Goal: Task Accomplishment & Management: Complete application form

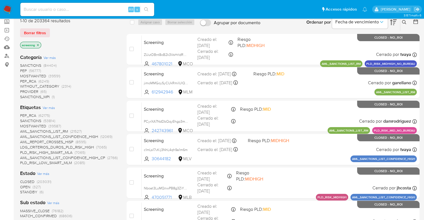
scroll to position [56, 0]
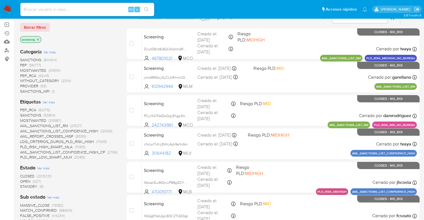
click at [24, 180] on span "OPEN" at bounding box center [25, 182] width 10 height 6
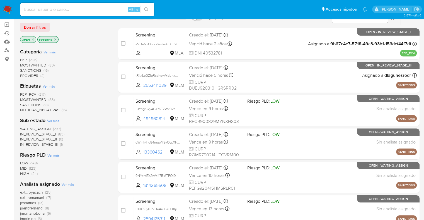
click at [23, 103] on span "SANCTIONS" at bounding box center [30, 105] width 21 height 6
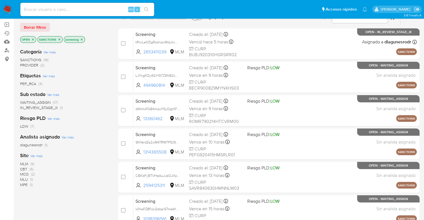
click at [58, 37] on p "SANCTIONS" at bounding box center [50, 40] width 25 height 6
click at [60, 40] on icon "close-filter" at bounding box center [60, 39] width 2 height 2
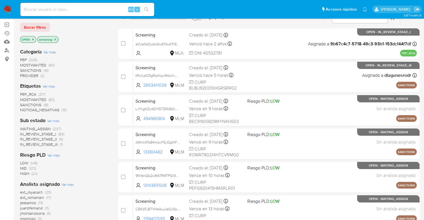
click at [26, 103] on span "SANCTIONS" at bounding box center [30, 105] width 21 height 6
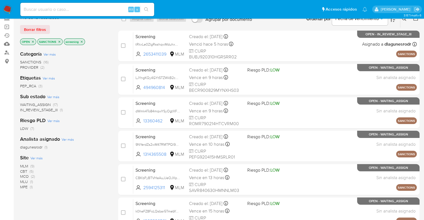
scroll to position [56, 0]
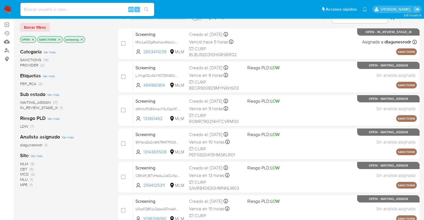
click at [23, 169] on span "CBT" at bounding box center [23, 170] width 7 height 6
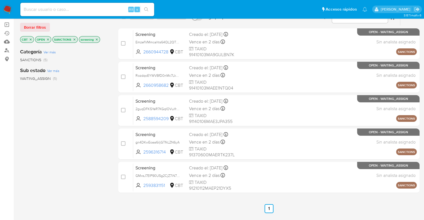
scroll to position [28, 0]
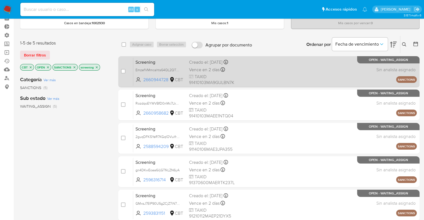
click at [157, 61] on span "Screening" at bounding box center [159, 61] width 49 height 7
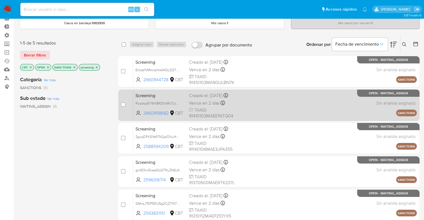
click at [163, 93] on span "Screening" at bounding box center [159, 95] width 49 height 7
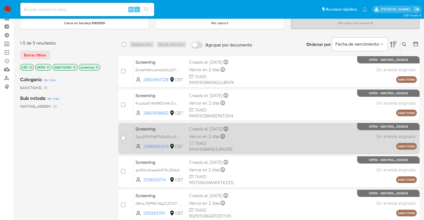
click at [173, 131] on span "Screening" at bounding box center [159, 128] width 49 height 7
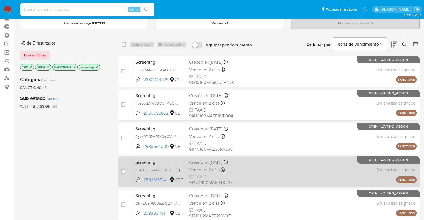
click at [167, 167] on div "gn4DKwEoaa6iIjGTfkLZN6yA" at bounding box center [157, 170] width 45 height 6
click at [162, 162] on span "Screening" at bounding box center [159, 162] width 49 height 7
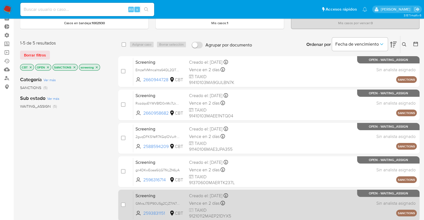
click at [166, 196] on span "Screening" at bounding box center [159, 195] width 49 height 7
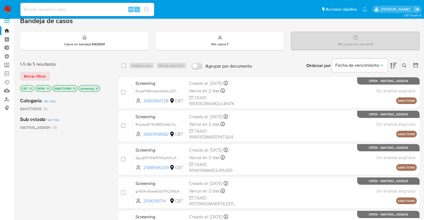
scroll to position [0, 0]
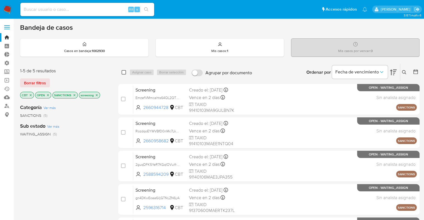
click at [122, 71] on input "checkbox" at bounding box center [124, 72] width 4 height 4
checkbox input "true"
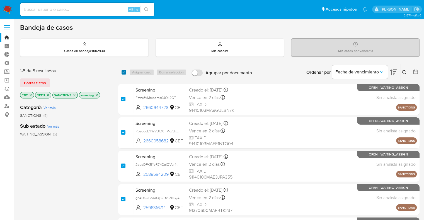
checkbox input "true"
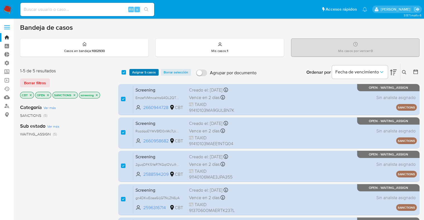
click at [135, 73] on span "Asignar 5 casos" at bounding box center [144, 73] width 24 height 6
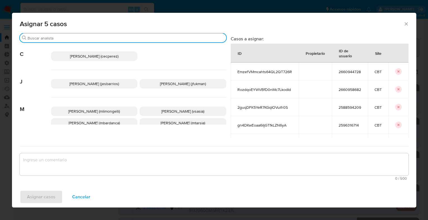
click at [118, 37] on input "Buscar" at bounding box center [126, 38] width 196 height 5
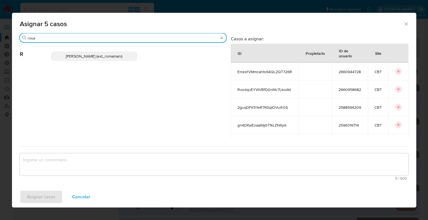
type input "rosa"
click at [125, 54] on p "Rosalia Mamani (ext_romamani)" at bounding box center [94, 56] width 87 height 9
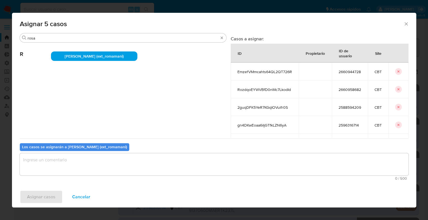
click at [99, 169] on textarea "assign-modal" at bounding box center [214, 165] width 389 height 22
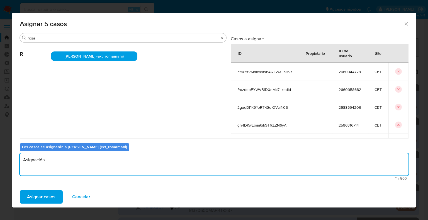
drag, startPoint x: 81, startPoint y: 164, endPoint x: 18, endPoint y: 164, distance: 63.5
click at [18, 164] on div "Buscar rosa R Rosalia Mamani (ext_romamani) Casos a asignar: ID Propietario ID …" at bounding box center [214, 110] width 404 height 154
type textarea "Asignación."
click at [55, 196] on button "Asignar casos" at bounding box center [41, 197] width 43 height 13
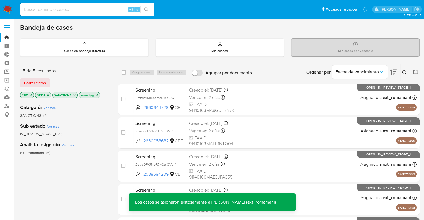
click at [31, 96] on icon "close-filter" at bounding box center [31, 95] width 2 height 2
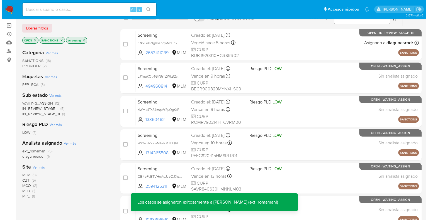
scroll to position [56, 0]
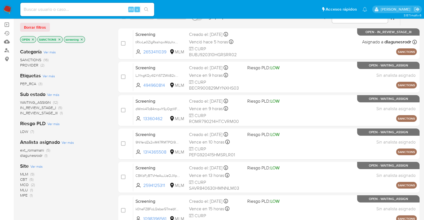
click at [33, 166] on span "Ver más" at bounding box center [36, 166] width 12 height 5
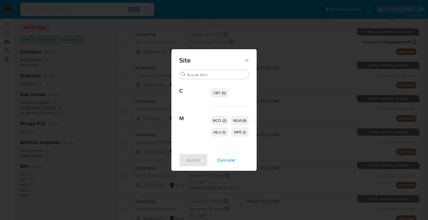
click at [226, 123] on span "MCO (2)" at bounding box center [220, 121] width 14 height 6
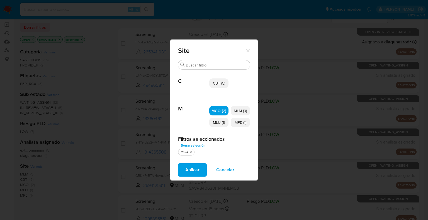
click at [226, 125] on p "MLU (1)" at bounding box center [218, 122] width 19 height 9
click at [233, 125] on p "MPE (1)" at bounding box center [240, 122] width 19 height 9
click at [198, 173] on span "Aplicar" at bounding box center [192, 170] width 14 height 12
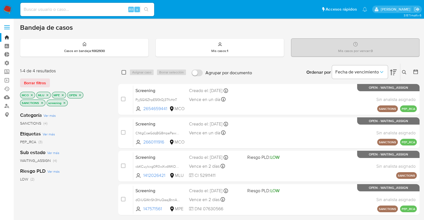
click at [125, 72] on input "checkbox" at bounding box center [124, 72] width 4 height 4
checkbox input "true"
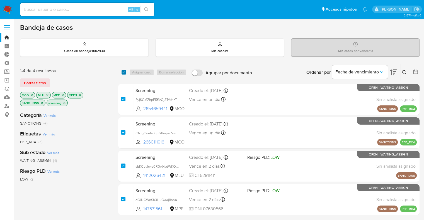
checkbox input "true"
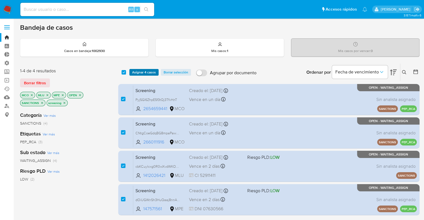
click at [132, 71] on button "Asignar 4 casos" at bounding box center [143, 72] width 29 height 7
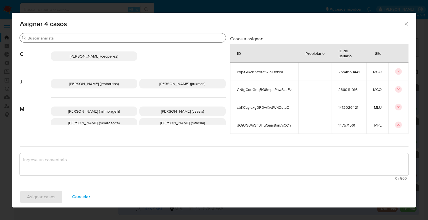
click at [118, 39] on input "Buscar" at bounding box center [126, 38] width 196 height 5
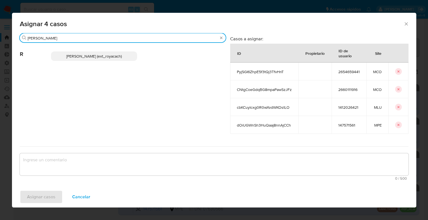
type input "romi"
click at [132, 59] on p "Romina Isabel Yacachury (ext_royacach)" at bounding box center [94, 56] width 86 height 9
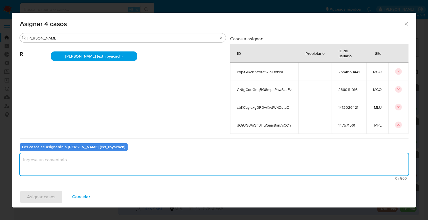
click at [85, 159] on textarea "assign-modal" at bounding box center [214, 165] width 389 height 22
paste textarea "Asignación."
type textarea "Asignación."
click at [58, 201] on button "Asignar casos" at bounding box center [41, 197] width 43 height 13
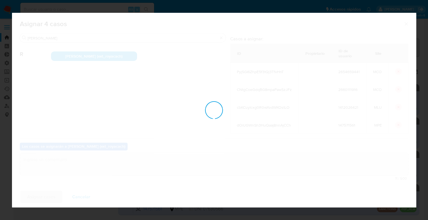
checkbox input "false"
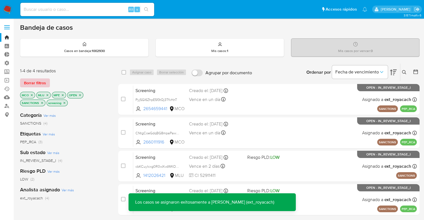
click at [43, 82] on span "Borrar filtros" at bounding box center [35, 83] width 22 height 8
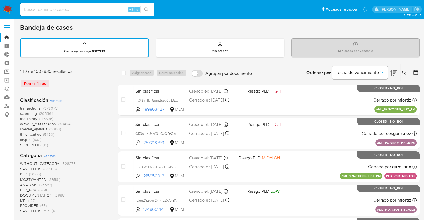
click at [21, 118] on span "regulatory" at bounding box center [28, 119] width 17 height 6
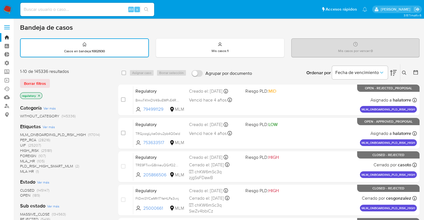
click at [25, 196] on span "OPEN" at bounding box center [25, 196] width 10 height 6
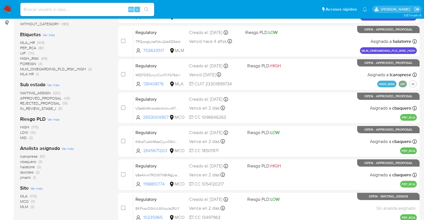
scroll to position [111, 0]
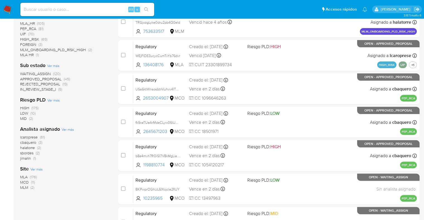
click at [25, 180] on span "MCO" at bounding box center [24, 183] width 9 height 6
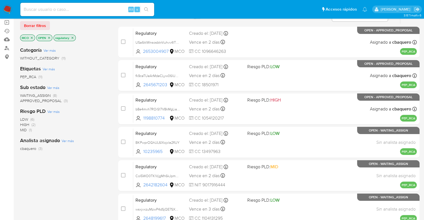
scroll to position [56, 0]
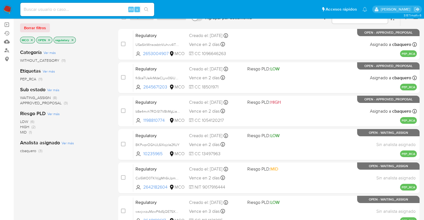
click at [25, 97] on span "WAITING_ASSIGN" at bounding box center [35, 98] width 31 height 6
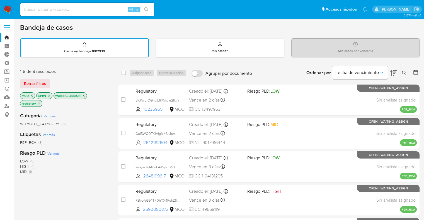
click at [83, 96] on icon "close-filter" at bounding box center [83, 95] width 3 height 3
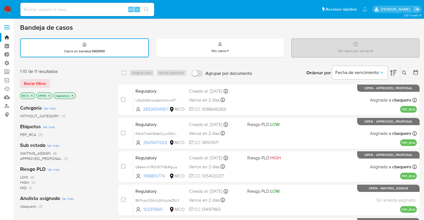
click at [26, 152] on span "WAITING_ASSIGN" at bounding box center [35, 154] width 31 height 6
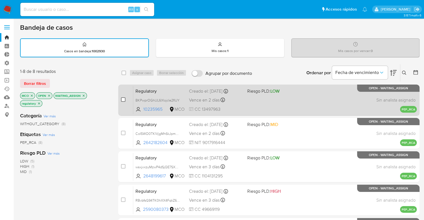
click at [124, 99] on input "checkbox" at bounding box center [123, 100] width 4 height 4
checkbox input "true"
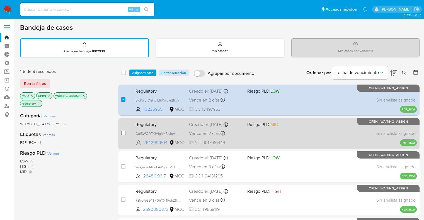
click at [123, 133] on input "checkbox" at bounding box center [123, 133] width 4 height 4
checkbox input "true"
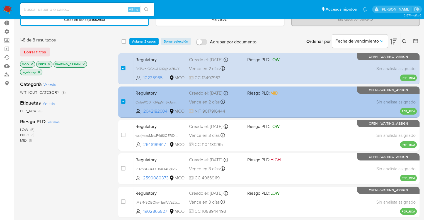
scroll to position [56, 0]
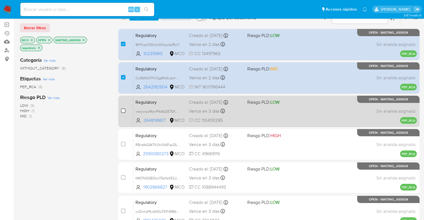
click at [123, 110] on input "checkbox" at bounding box center [123, 111] width 4 height 4
checkbox input "true"
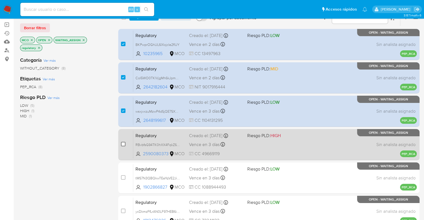
click at [123, 144] on input "checkbox" at bounding box center [123, 144] width 4 height 4
checkbox input "true"
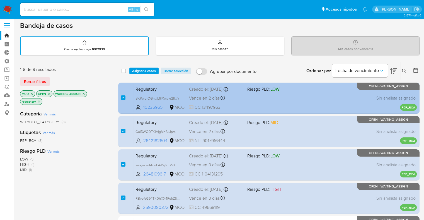
scroll to position [0, 0]
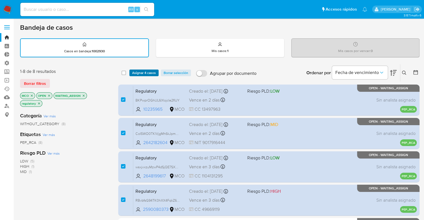
click at [136, 70] on span "Asignar 4 casos" at bounding box center [144, 73] width 24 height 6
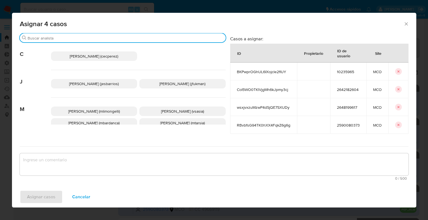
click at [115, 40] on input "Buscar" at bounding box center [126, 38] width 196 height 5
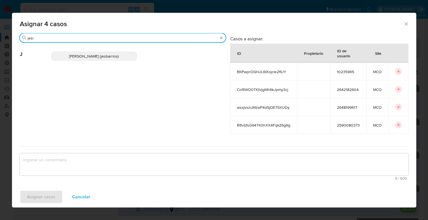
type input "jesi"
click at [137, 57] on div "Jesica Iris Barrios Leita (jesbarrios)" at bounding box center [138, 56] width 175 height 27
click at [137, 60] on div "Jesica Iris Barrios Leita (jesbarrios)" at bounding box center [138, 56] width 175 height 27
click at [126, 59] on p "Jesica Iris Barrios Leita (jesbarrios)" at bounding box center [94, 56] width 86 height 9
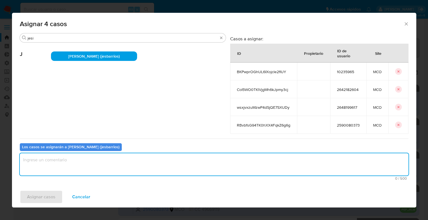
click at [113, 164] on textarea "assign-modal" at bounding box center [214, 165] width 389 height 22
paste textarea "Asignación."
type textarea "Asignación."
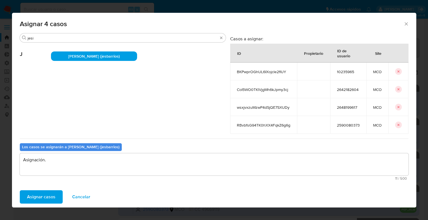
click at [59, 195] on button "Asignar casos" at bounding box center [41, 197] width 43 height 13
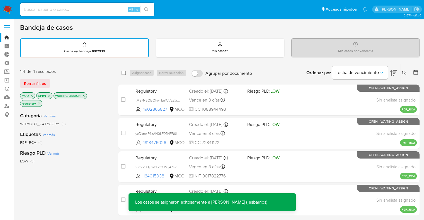
click at [123, 74] on input "checkbox" at bounding box center [124, 73] width 4 height 4
checkbox input "true"
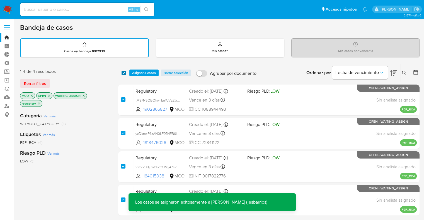
checkbox input "true"
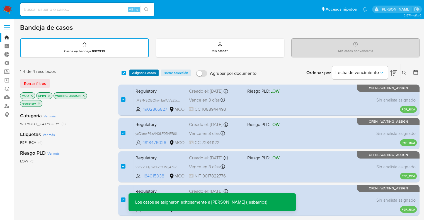
click at [135, 73] on span "Asignar 4 casos" at bounding box center [144, 73] width 24 height 6
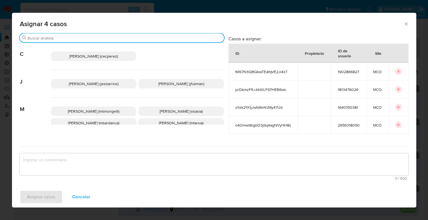
click at [119, 37] on input "Buscar" at bounding box center [125, 38] width 194 height 5
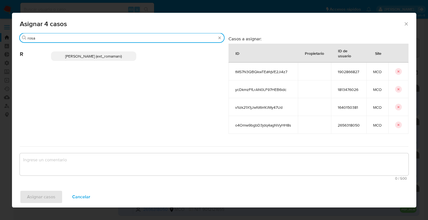
type input "rosa"
click at [127, 53] on p "Rosalia Mamani (ext_romamani)" at bounding box center [94, 56] width 86 height 9
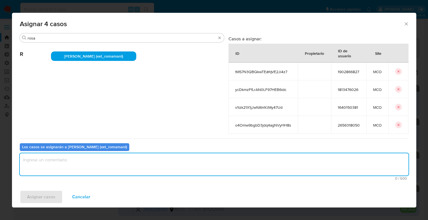
click at [76, 167] on textarea "assign-modal" at bounding box center [214, 165] width 389 height 22
paste textarea "Asignación."
type textarea "Asignación."
click at [56, 192] on button "Asignar casos" at bounding box center [41, 197] width 43 height 13
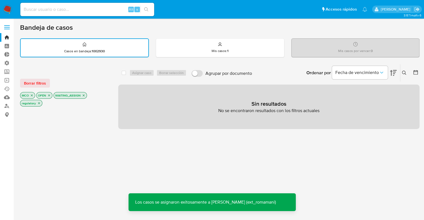
click at [45, 84] on span "Borrar filtros" at bounding box center [35, 83] width 22 height 8
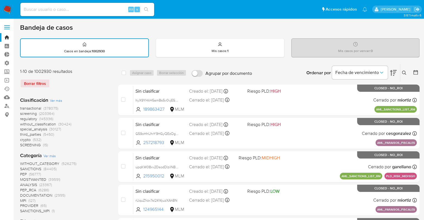
click at [22, 112] on span "screening" at bounding box center [28, 114] width 17 height 6
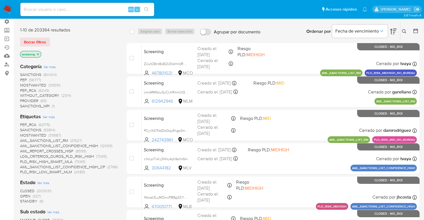
scroll to position [56, 0]
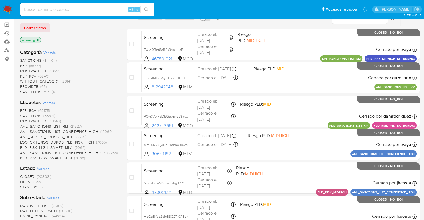
click at [25, 180] on span "OPEN" at bounding box center [25, 182] width 10 height 6
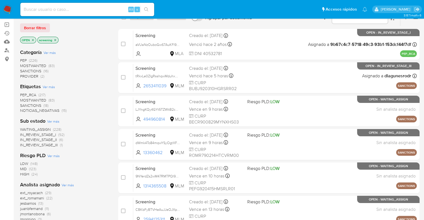
click at [23, 98] on span "MOSTWANTED" at bounding box center [33, 101] width 26 height 6
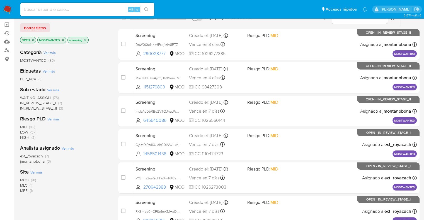
click at [24, 95] on span "WAITING_ASSIGN" at bounding box center [35, 98] width 31 height 6
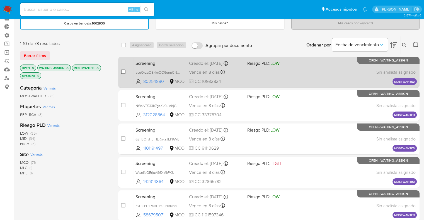
scroll to position [28, 0]
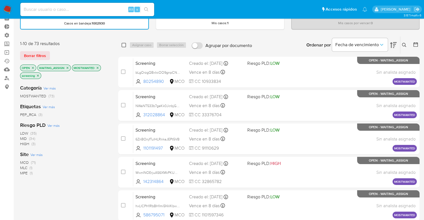
click at [123, 44] on input "checkbox" at bounding box center [124, 45] width 4 height 4
checkbox input "true"
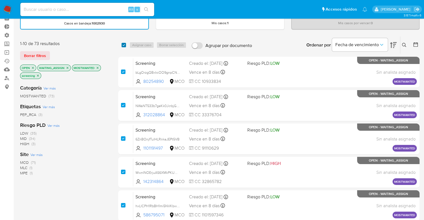
checkbox input "true"
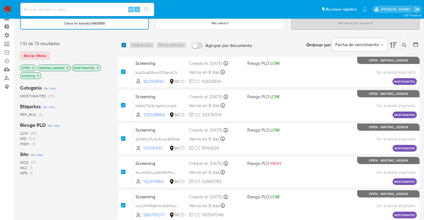
checkbox input "true"
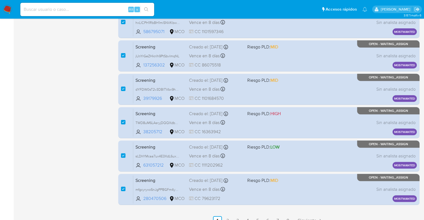
scroll to position [220, 0]
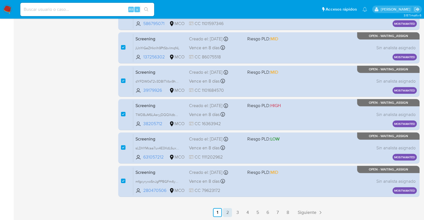
click at [230, 215] on link "2" at bounding box center [227, 212] width 9 height 9
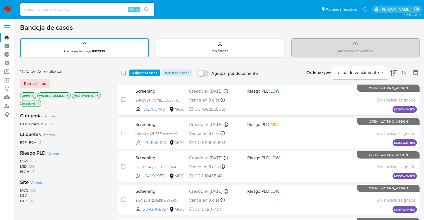
click at [126, 73] on input "checkbox" at bounding box center [124, 73] width 4 height 4
checkbox input "true"
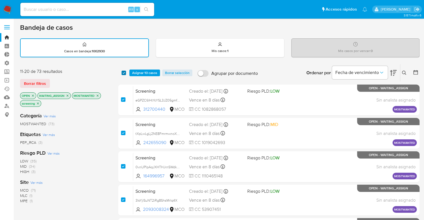
checkbox input "true"
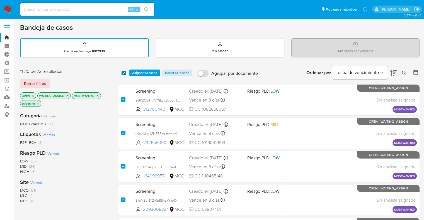
checkbox input "true"
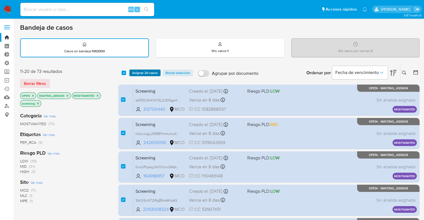
click at [131, 73] on button "Asignar 20 casos" at bounding box center [144, 73] width 31 height 7
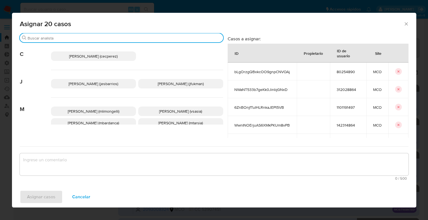
click at [107, 40] on input "Buscar" at bounding box center [124, 38] width 193 height 5
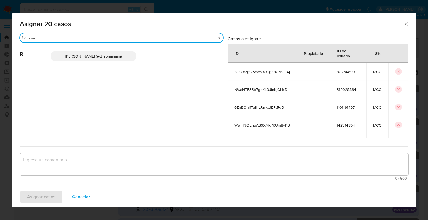
type input "rosa"
click at [118, 57] on span "Rosalia Mamani (ext_romamani)" at bounding box center [93, 57] width 57 height 6
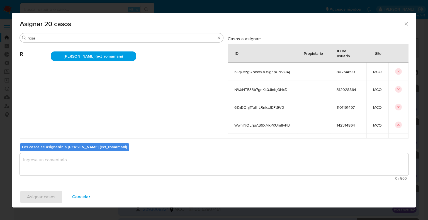
click at [99, 164] on textarea "assign-modal" at bounding box center [214, 165] width 389 height 22
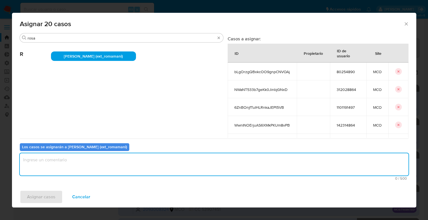
paste textarea "Asignación."
type textarea "Asignación."
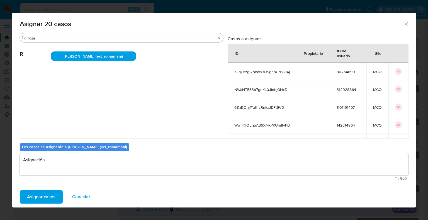
click at [56, 193] on button "Asignar casos" at bounding box center [41, 197] width 43 height 13
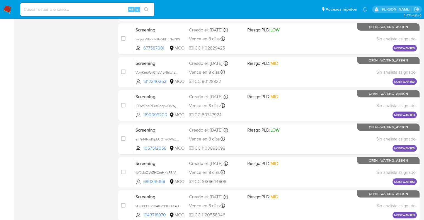
scroll to position [220, 0]
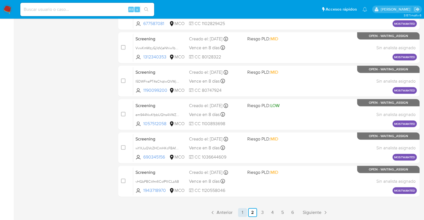
click at [244, 212] on link "1" at bounding box center [242, 212] width 9 height 9
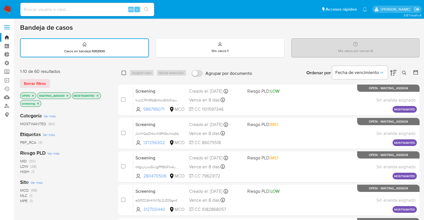
click at [125, 73] on input "checkbox" at bounding box center [124, 73] width 4 height 4
checkbox input "true"
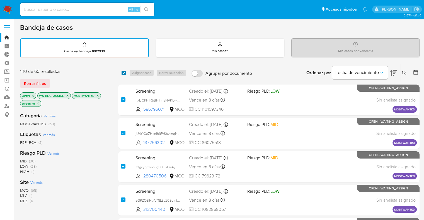
checkbox input "true"
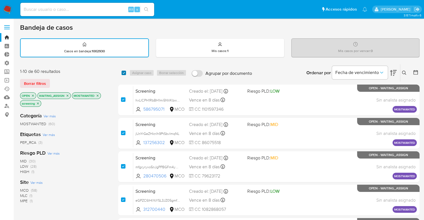
checkbox input "true"
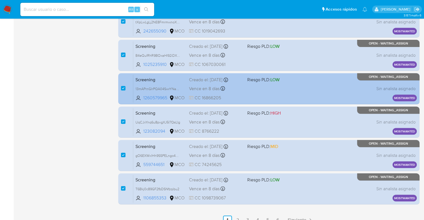
scroll to position [220, 0]
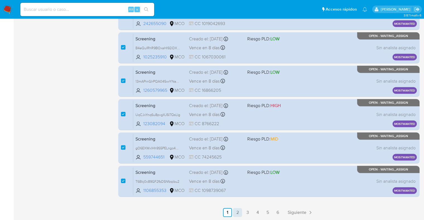
click at [233, 212] on link "2" at bounding box center [237, 212] width 9 height 9
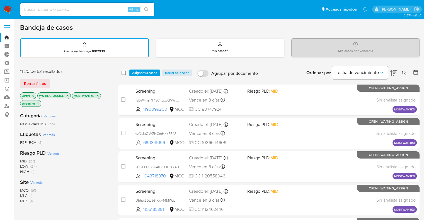
click at [125, 72] on input "checkbox" at bounding box center [124, 73] width 4 height 4
checkbox input "true"
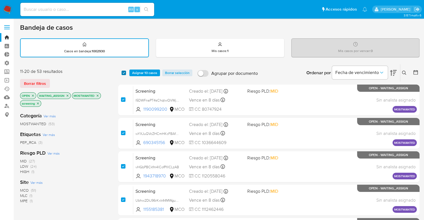
checkbox input "true"
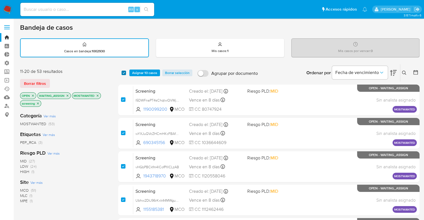
checkbox input "true"
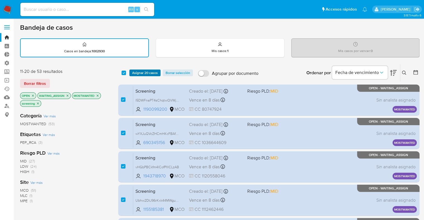
click at [132, 72] on span "Asignar 20 casos" at bounding box center [145, 73] width 26 height 6
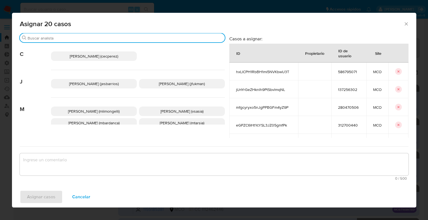
click at [114, 38] on input "Buscar" at bounding box center [125, 38] width 195 height 5
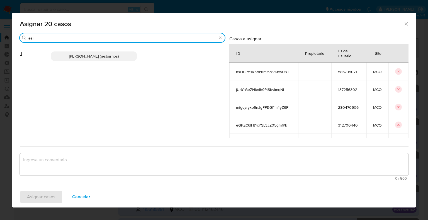
type input "jesi"
click at [124, 55] on p "Jesica Iris Barrios Leita (jesbarrios)" at bounding box center [94, 56] width 86 height 9
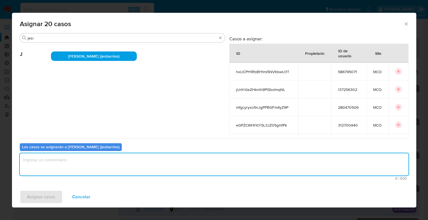
click at [77, 168] on textarea "assign-modal" at bounding box center [214, 165] width 389 height 22
paste textarea "Asignación."
type textarea "Asignación."
click at [58, 197] on button "Asignar casos" at bounding box center [41, 197] width 43 height 13
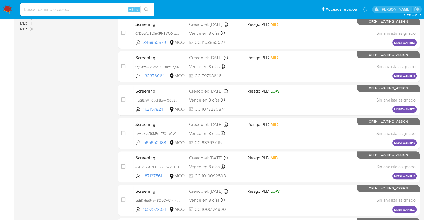
scroll to position [220, 0]
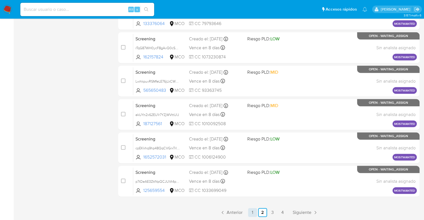
click at [253, 214] on link "1" at bounding box center [252, 212] width 9 height 9
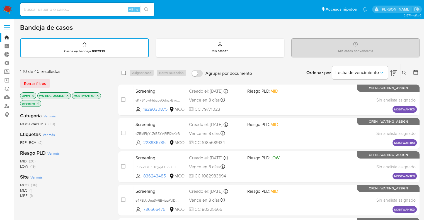
click at [125, 72] on input "checkbox" at bounding box center [124, 73] width 4 height 4
checkbox input "true"
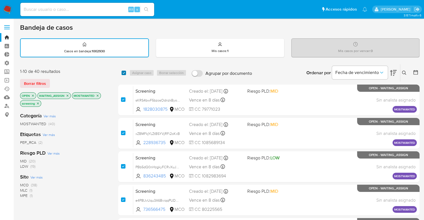
checkbox input "true"
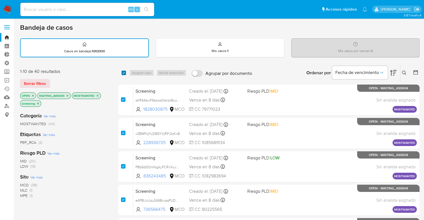
checkbox input "true"
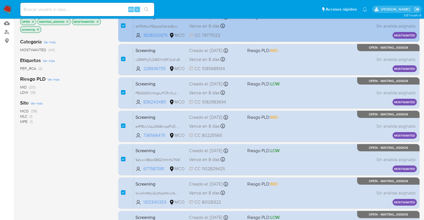
scroll to position [220, 0]
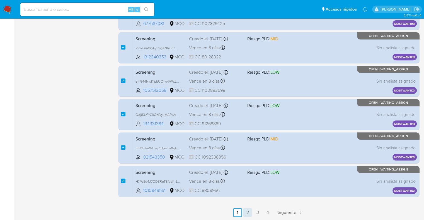
click at [245, 213] on link "2" at bounding box center [247, 212] width 9 height 9
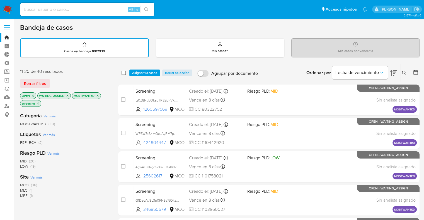
click at [124, 72] on input "checkbox" at bounding box center [124, 73] width 4 height 4
checkbox input "true"
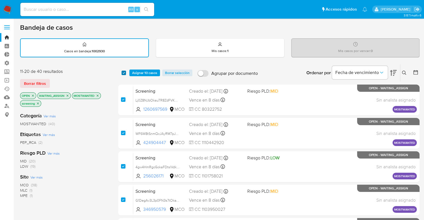
checkbox input "true"
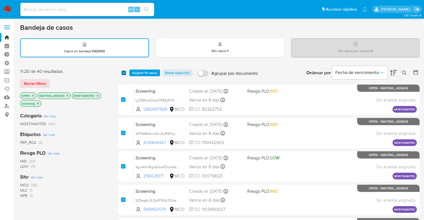
checkbox input "true"
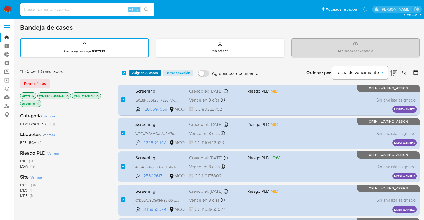
click at [131, 72] on button "Asignar 20 casos" at bounding box center [144, 73] width 31 height 7
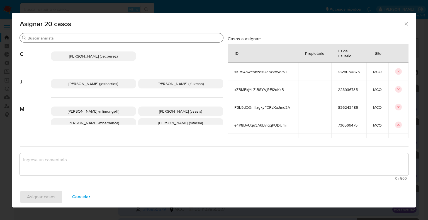
click at [123, 39] on input "Buscar" at bounding box center [124, 38] width 193 height 5
click at [84, 196] on span "Cancelar" at bounding box center [81, 197] width 18 height 12
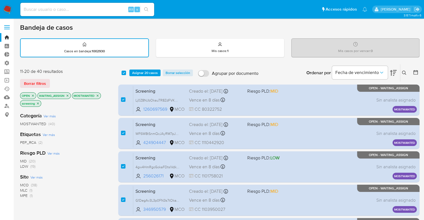
click at [135, 72] on span "Asignar 20 casos" at bounding box center [145, 73] width 26 height 6
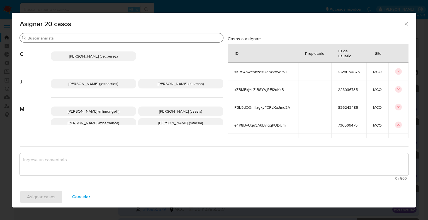
click at [127, 40] on input "Buscar" at bounding box center [124, 38] width 193 height 5
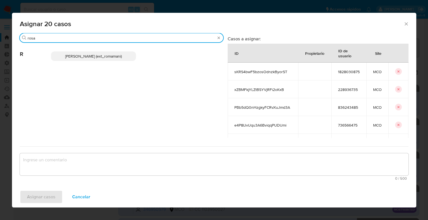
type input "rosa"
click at [125, 54] on p "Rosalia Mamani (ext_romamani)" at bounding box center [93, 56] width 85 height 9
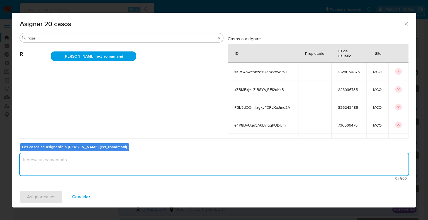
click at [107, 161] on textarea "assign-modal" at bounding box center [214, 165] width 389 height 22
paste textarea "Asignación."
type textarea "Asignación."
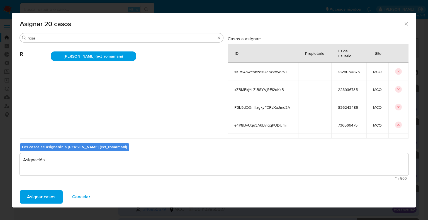
click at [57, 194] on button "Asignar casos" at bounding box center [41, 197] width 43 height 13
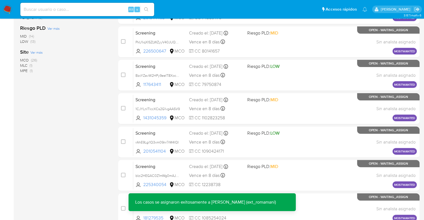
scroll to position [220, 0]
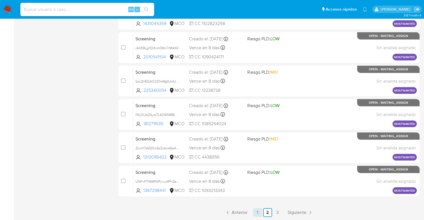
click at [256, 214] on link "1" at bounding box center [257, 212] width 9 height 9
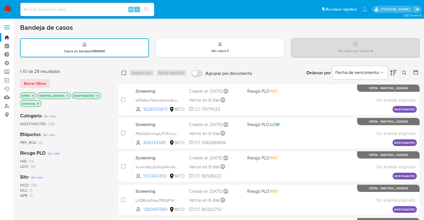
click at [123, 72] on input "checkbox" at bounding box center [124, 73] width 4 height 4
checkbox input "true"
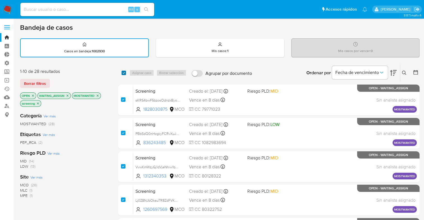
checkbox input "true"
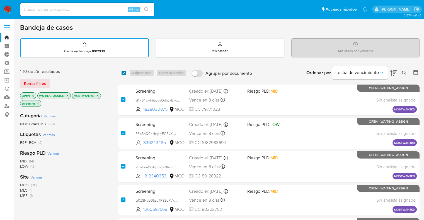
checkbox input "true"
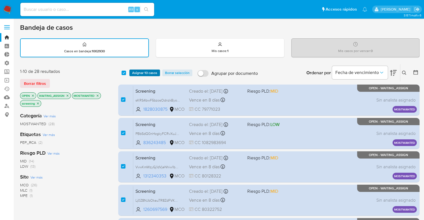
click at [134, 72] on span "Asignar 10 casos" at bounding box center [144, 73] width 25 height 6
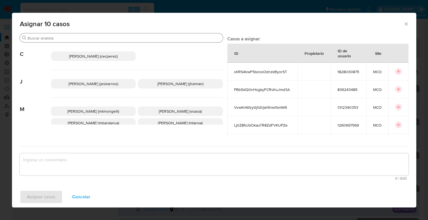
click at [112, 38] on input "Buscar" at bounding box center [124, 38] width 193 height 5
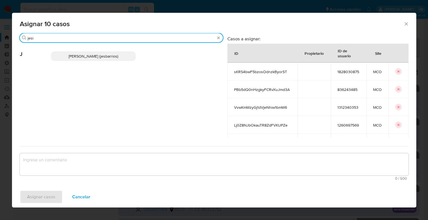
type input "jesi"
click at [123, 57] on p "Jesica Iris Barrios Leita (jesbarrios)" at bounding box center [93, 56] width 85 height 9
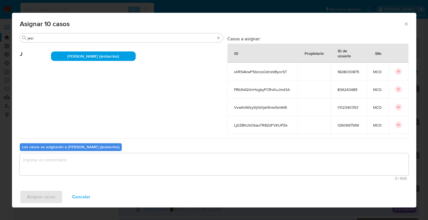
click at [102, 158] on textarea "assign-modal" at bounding box center [214, 165] width 389 height 22
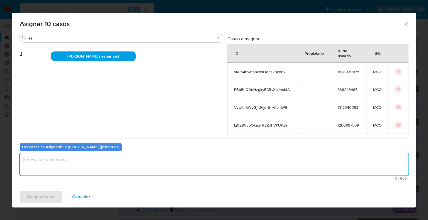
paste textarea "Asignación."
type textarea "Asignación."
click at [58, 194] on button "Asignar casos" at bounding box center [41, 197] width 43 height 13
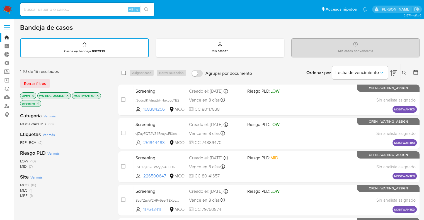
click at [124, 71] on input "checkbox" at bounding box center [124, 73] width 4 height 4
checkbox input "true"
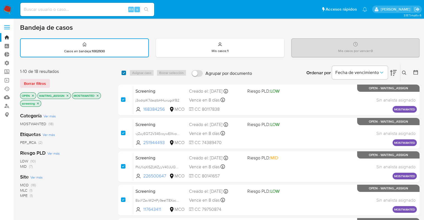
checkbox input "true"
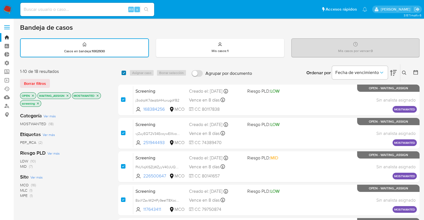
checkbox input "true"
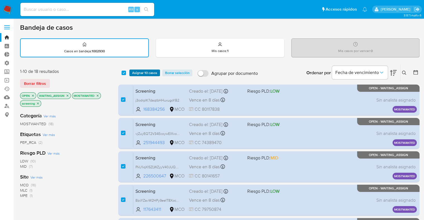
click at [154, 71] on span "Asignar 10 casos" at bounding box center [144, 73] width 25 height 6
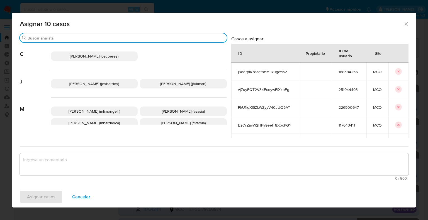
click at [106, 40] on input "Buscar" at bounding box center [126, 38] width 197 height 5
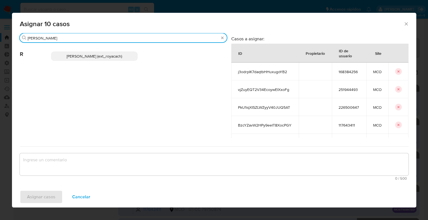
type input "romi"
click at [128, 58] on p "Romina Isabel Yacachury (ext_royacach)" at bounding box center [94, 56] width 87 height 9
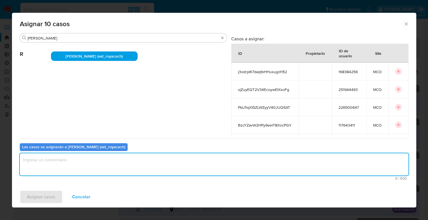
click at [95, 166] on textarea "assign-modal" at bounding box center [214, 165] width 389 height 22
paste textarea "Asignación."
type textarea "Asignación."
click at [56, 191] on button "Asignar casos" at bounding box center [41, 197] width 43 height 13
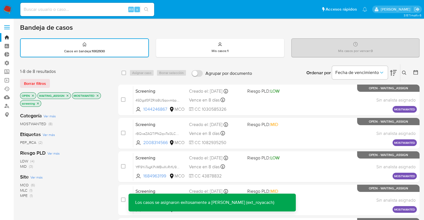
click at [67, 95] on icon "close-filter" at bounding box center [67, 95] width 3 height 3
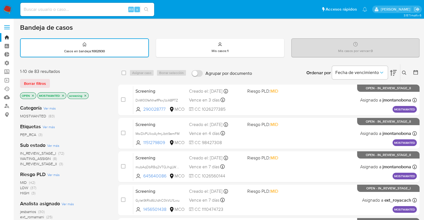
click at [64, 95] on icon "close-filter" at bounding box center [62, 95] width 3 height 3
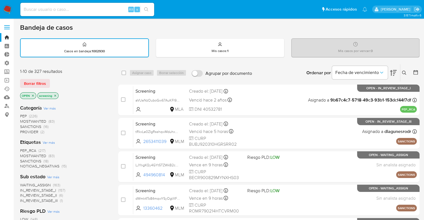
click at [21, 150] on span "PEP_RCA" at bounding box center [28, 151] width 16 height 6
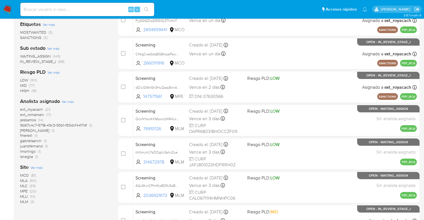
scroll to position [139, 0]
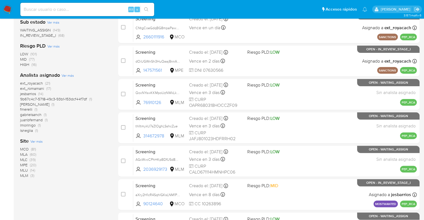
click at [22, 174] on span "MLM" at bounding box center [24, 176] width 8 height 6
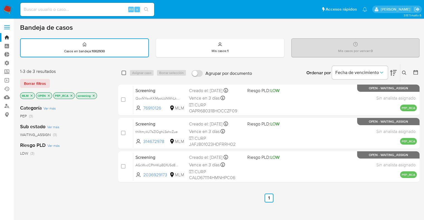
click at [123, 72] on input "checkbox" at bounding box center [124, 73] width 4 height 4
checkbox input "true"
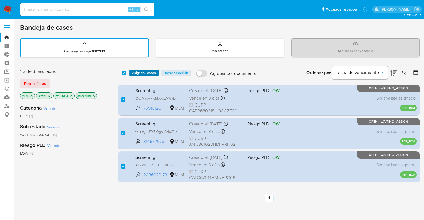
click at [134, 72] on span "Asignar 3 casos" at bounding box center [144, 73] width 24 height 6
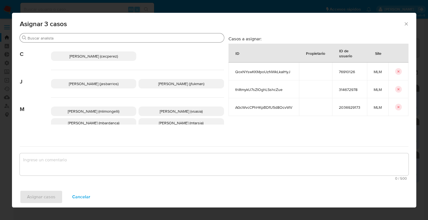
click at [114, 40] on input "Buscar" at bounding box center [125, 38] width 194 height 5
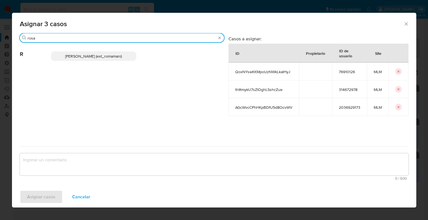
type input "rosa"
click at [122, 59] on p "Rosalia Mamani (ext_romamani)" at bounding box center [94, 56] width 86 height 9
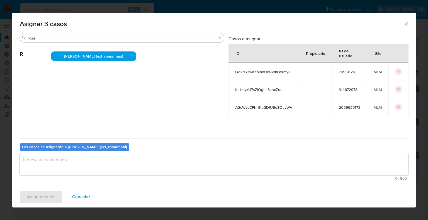
click at [89, 160] on textarea "assign-modal" at bounding box center [214, 165] width 389 height 22
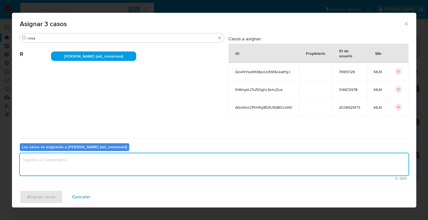
paste textarea "Asignación."
type textarea "Asignación."
click at [55, 200] on button "Asignar casos" at bounding box center [41, 197] width 43 height 13
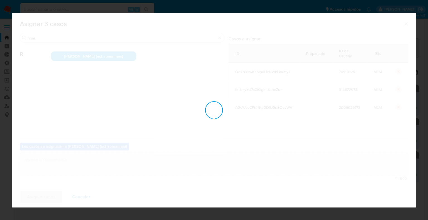
checkbox input "false"
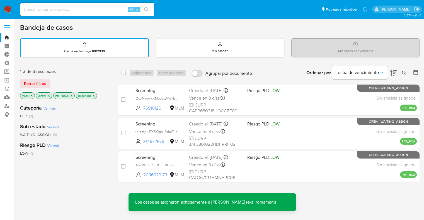
click at [32, 95] on icon "close-filter" at bounding box center [31, 95] width 3 height 3
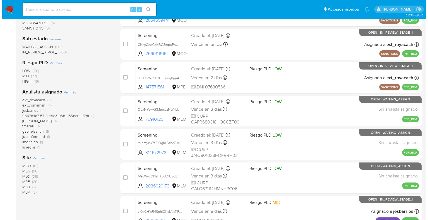
scroll to position [139, 0]
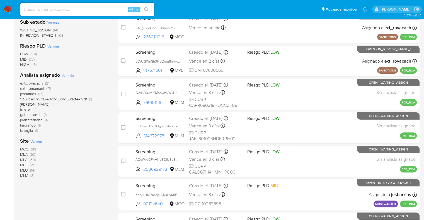
click at [33, 140] on span "Ver más" at bounding box center [36, 141] width 12 height 5
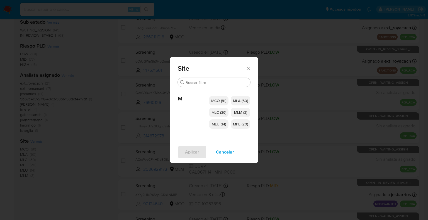
click at [212, 96] on p "MCO (81)" at bounding box center [219, 100] width 20 height 9
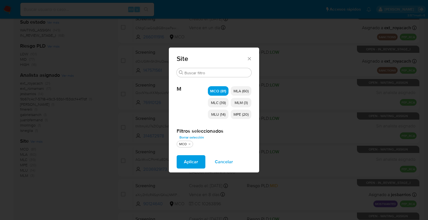
click at [212, 100] on span "MLC (39)" at bounding box center [218, 103] width 15 height 6
click at [212, 115] on span "MLU (14)" at bounding box center [218, 115] width 14 height 6
click at [238, 105] on span "MLM (3)" at bounding box center [241, 103] width 13 height 6
click at [239, 113] on span "MPE (20)" at bounding box center [241, 115] width 15 height 6
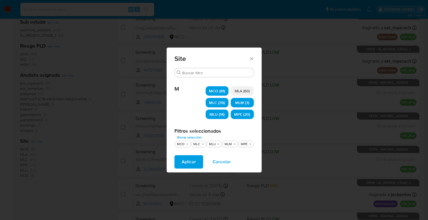
click at [200, 162] on button "Aplicar" at bounding box center [188, 162] width 29 height 13
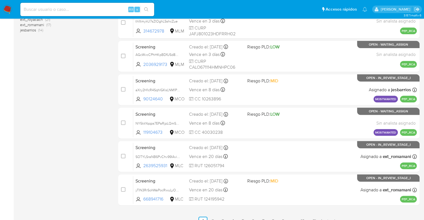
scroll to position [220, 0]
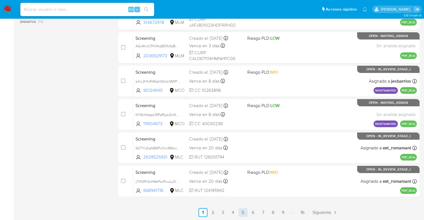
click at [244, 214] on link "5" at bounding box center [243, 212] width 9 height 9
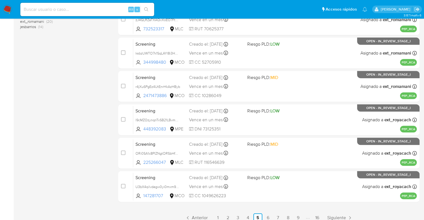
scroll to position [220, 0]
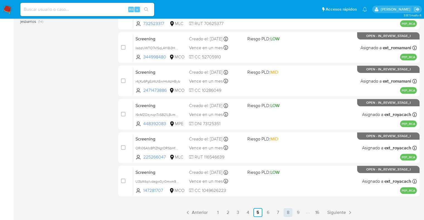
click at [288, 214] on link "8" at bounding box center [287, 212] width 9 height 9
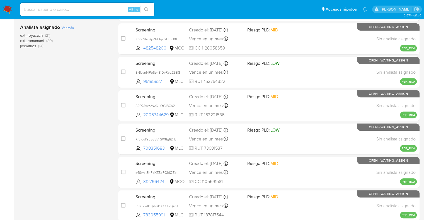
scroll to position [220, 0]
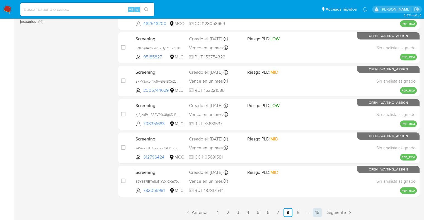
click at [319, 210] on link "16" at bounding box center [317, 212] width 9 height 9
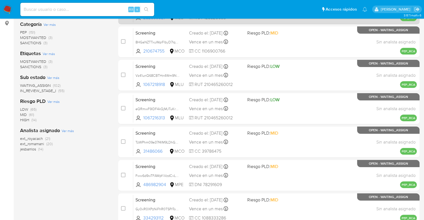
scroll to position [119, 0]
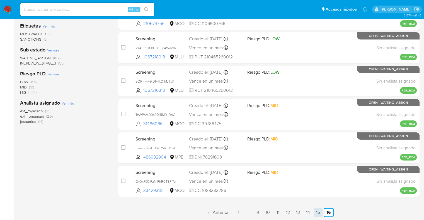
click at [317, 211] on link "15" at bounding box center [318, 212] width 9 height 9
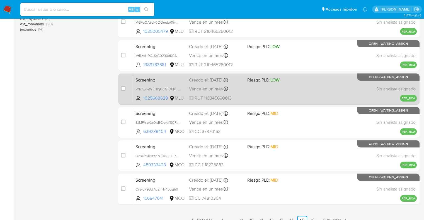
scroll to position [220, 0]
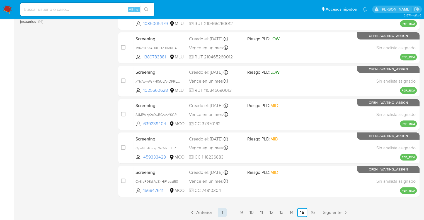
click at [223, 213] on link "1" at bounding box center [222, 212] width 9 height 9
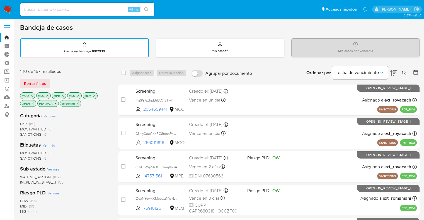
click at [43, 83] on span "Borrar filtros" at bounding box center [35, 84] width 22 height 8
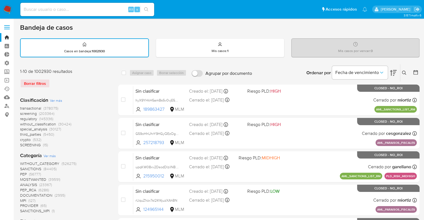
click at [21, 113] on span "screening" at bounding box center [28, 114] width 17 height 6
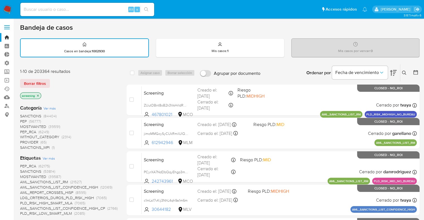
click at [54, 80] on div "Borrar filtros" at bounding box center [64, 83] width 89 height 9
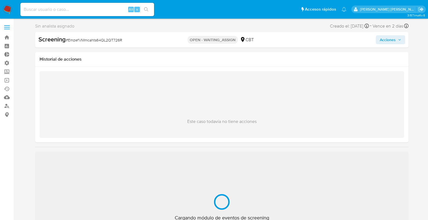
select select "10"
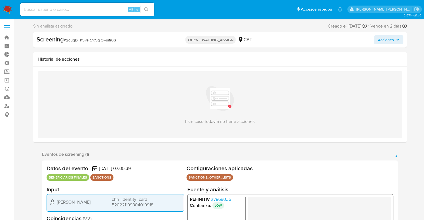
click at [216, 200] on span "# 7869035" at bounding box center [221, 200] width 20 height 6
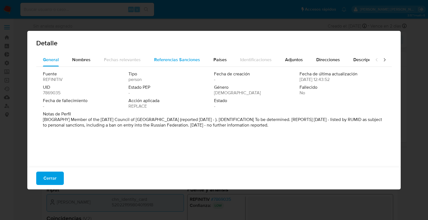
click at [195, 63] on span "Referencias Sanciones" at bounding box center [177, 60] width 46 height 6
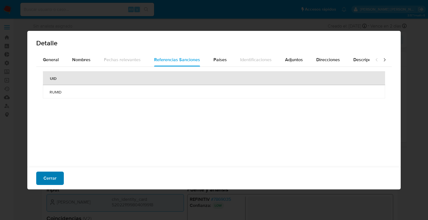
click at [55, 176] on span "Cerrar" at bounding box center [49, 179] width 13 height 12
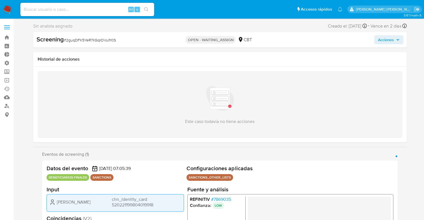
click at [228, 199] on span "# 7869035" at bounding box center [221, 200] width 20 height 6
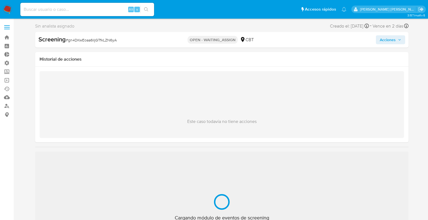
select select "10"
